Goal: Task Accomplishment & Management: Complete application form

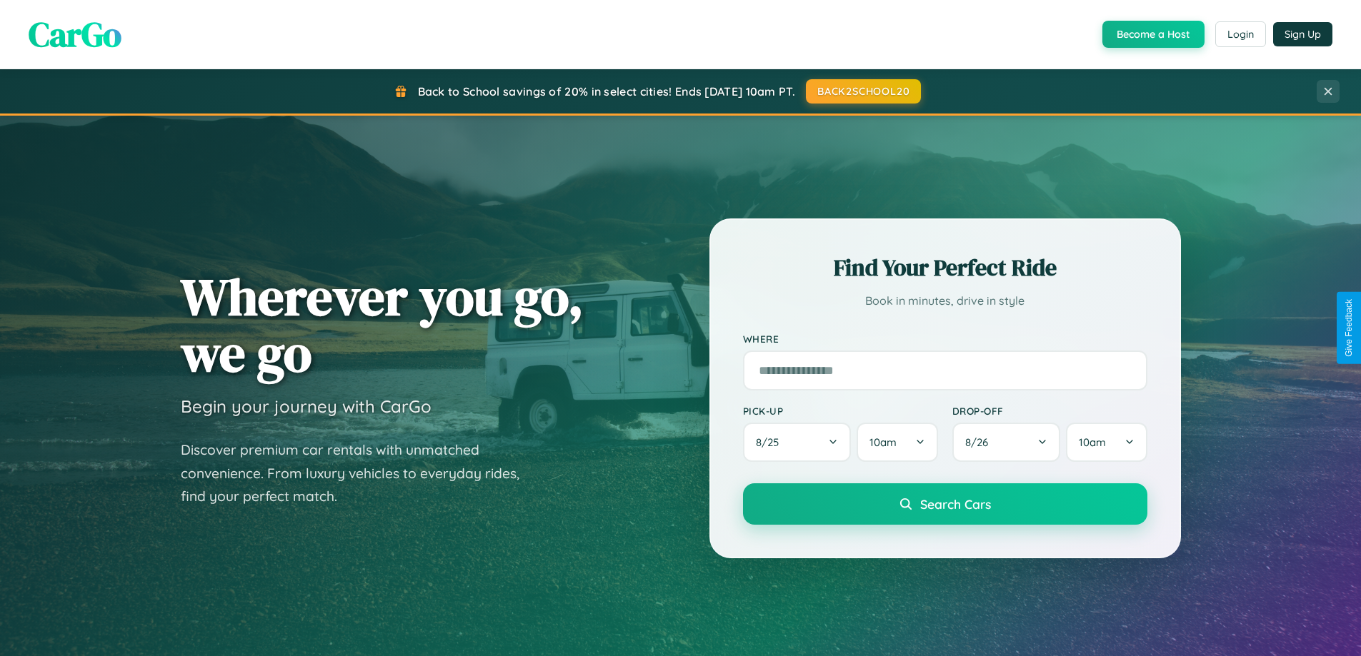
scroll to position [616, 0]
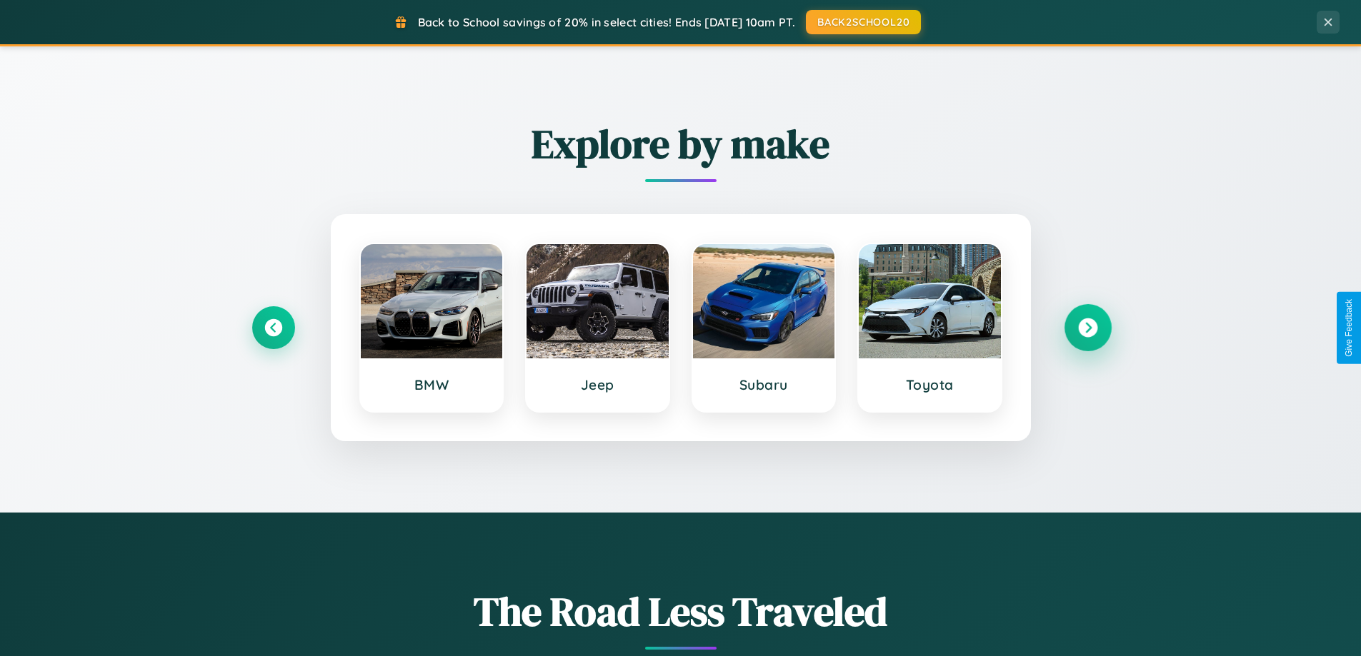
click at [1087, 328] on icon at bounding box center [1087, 328] width 19 height 19
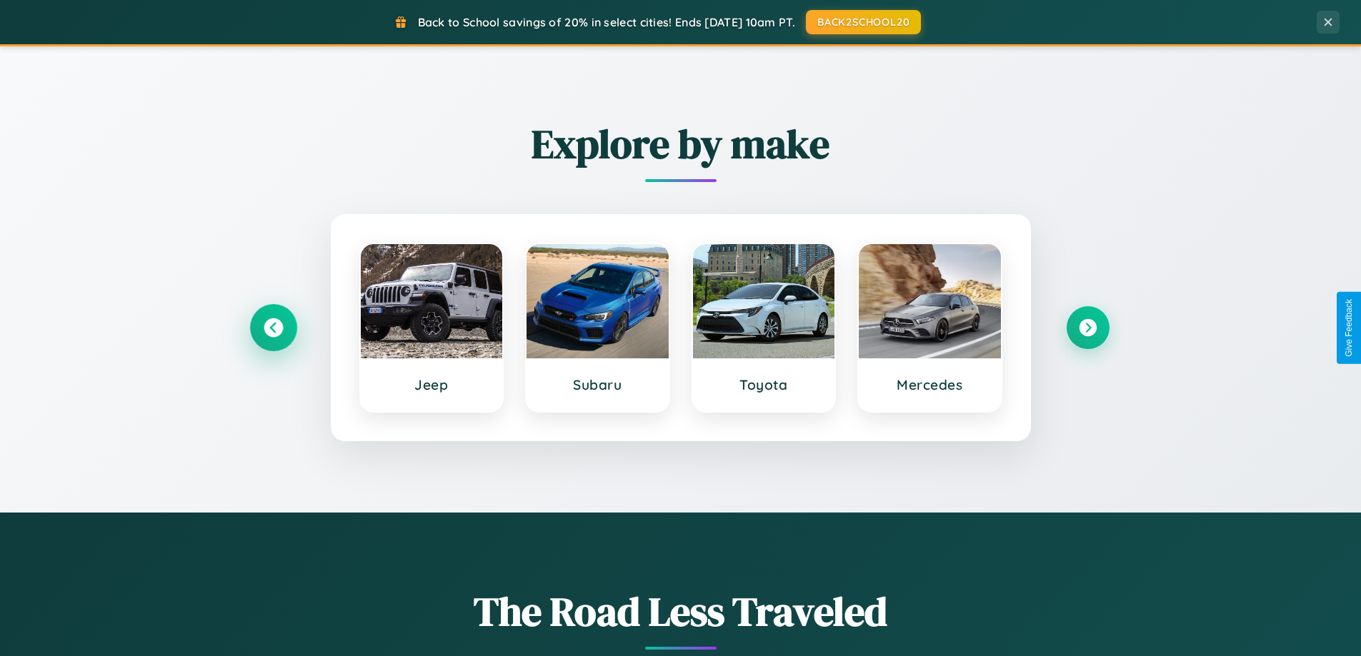
click at [273, 328] on icon at bounding box center [273, 328] width 19 height 19
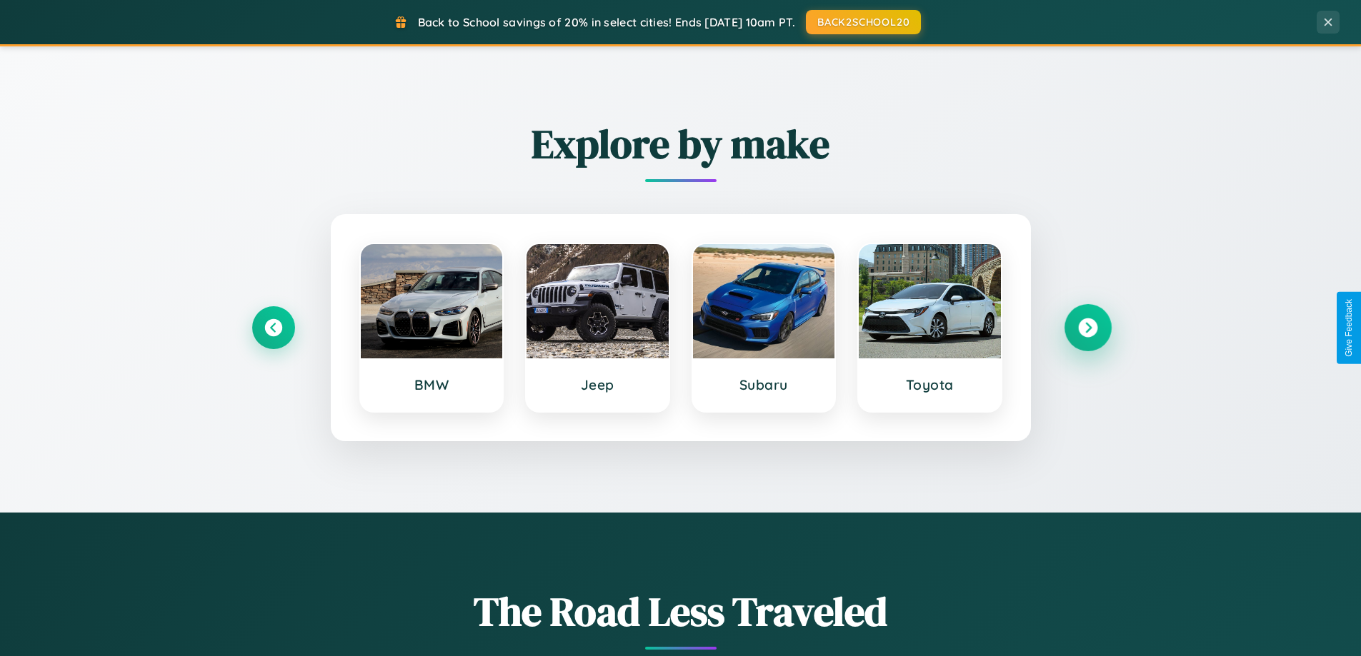
click at [1087, 328] on icon at bounding box center [1087, 328] width 19 height 19
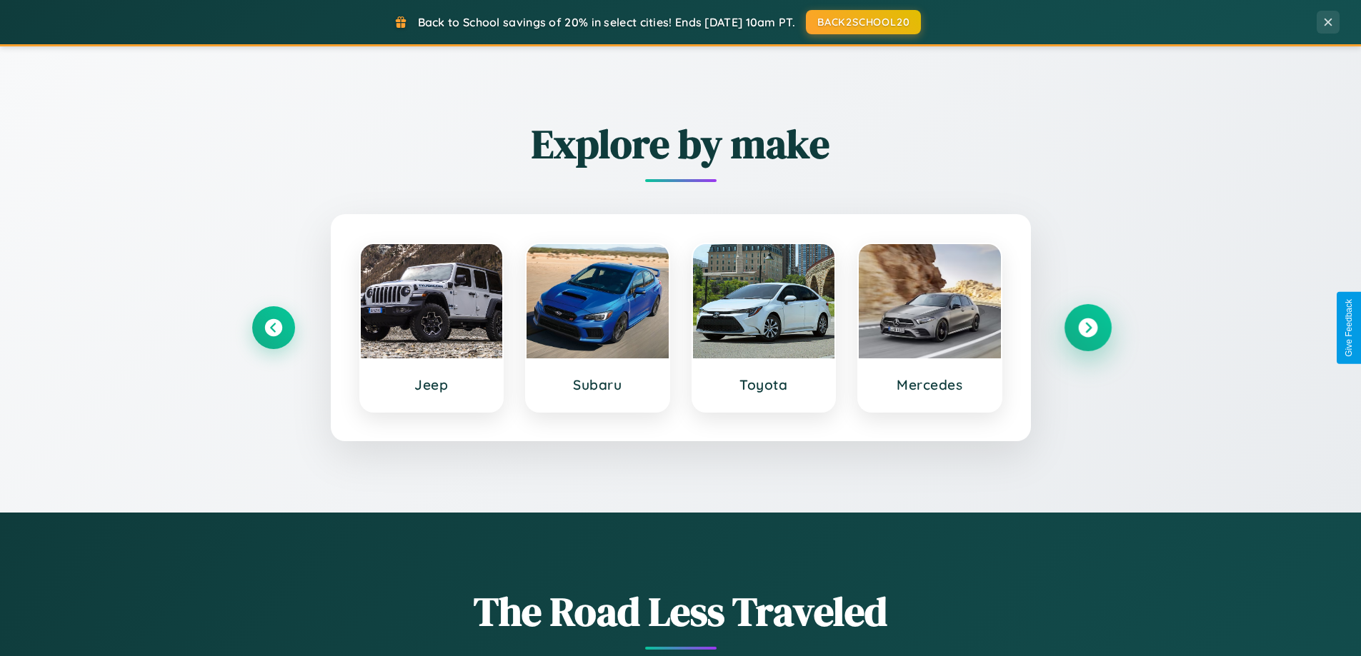
click at [1087, 328] on icon at bounding box center [1087, 328] width 19 height 19
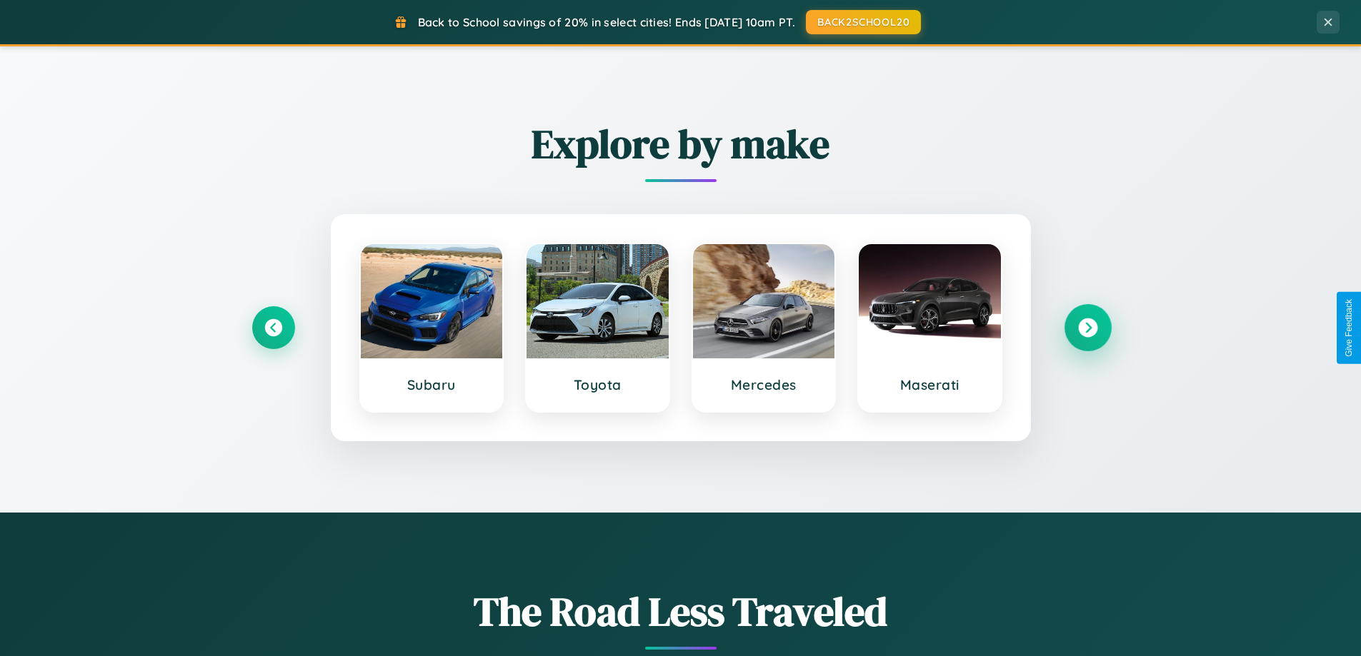
click at [1087, 328] on icon at bounding box center [1087, 328] width 19 height 19
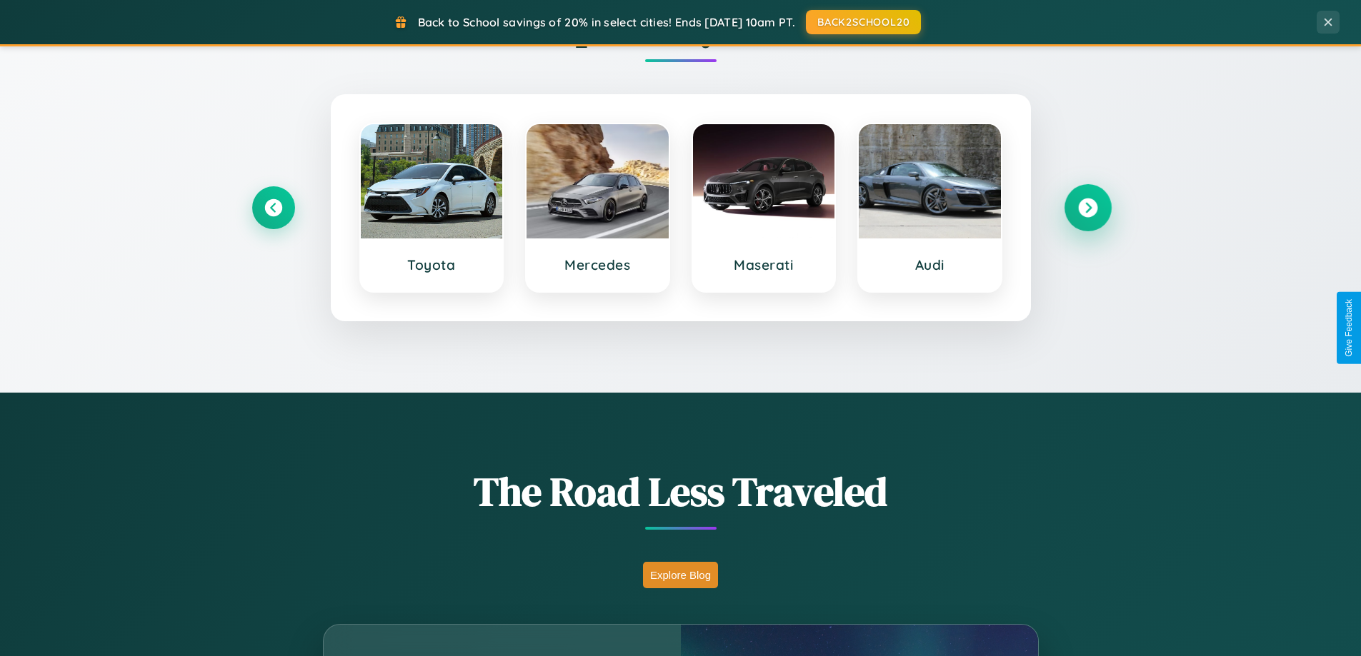
scroll to position [983, 0]
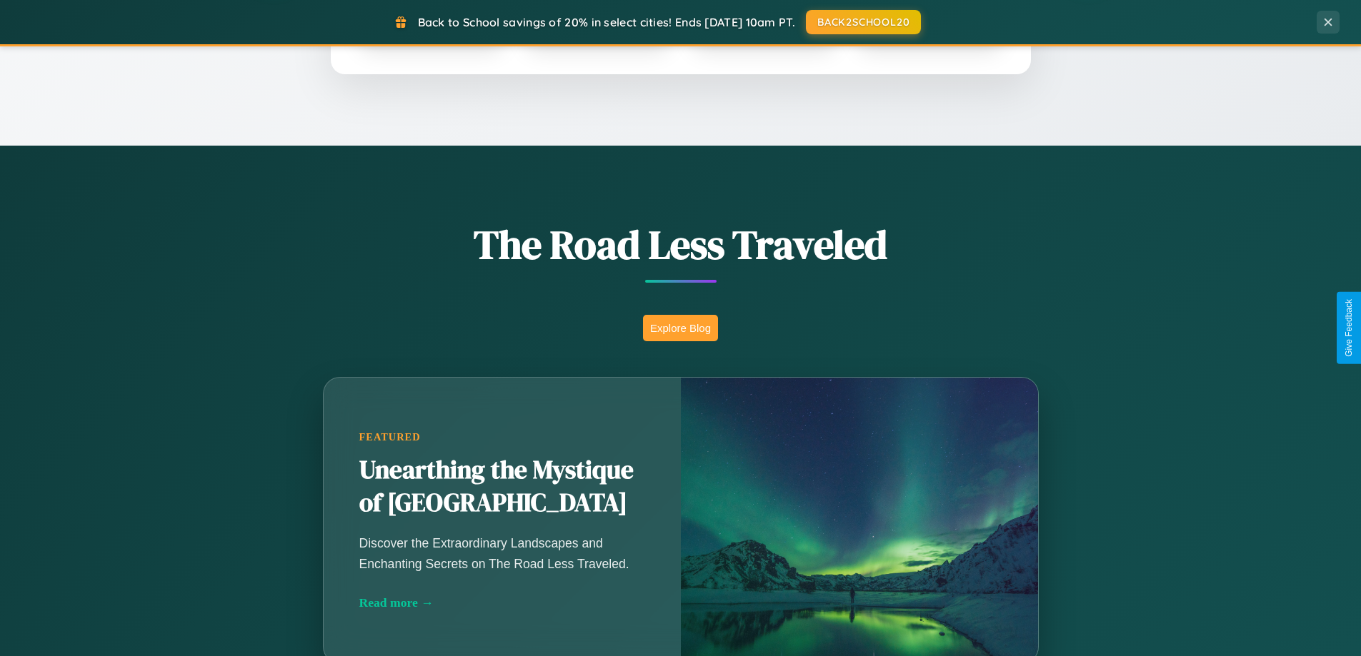
click at [680, 328] on button "Explore Blog" at bounding box center [680, 328] width 75 height 26
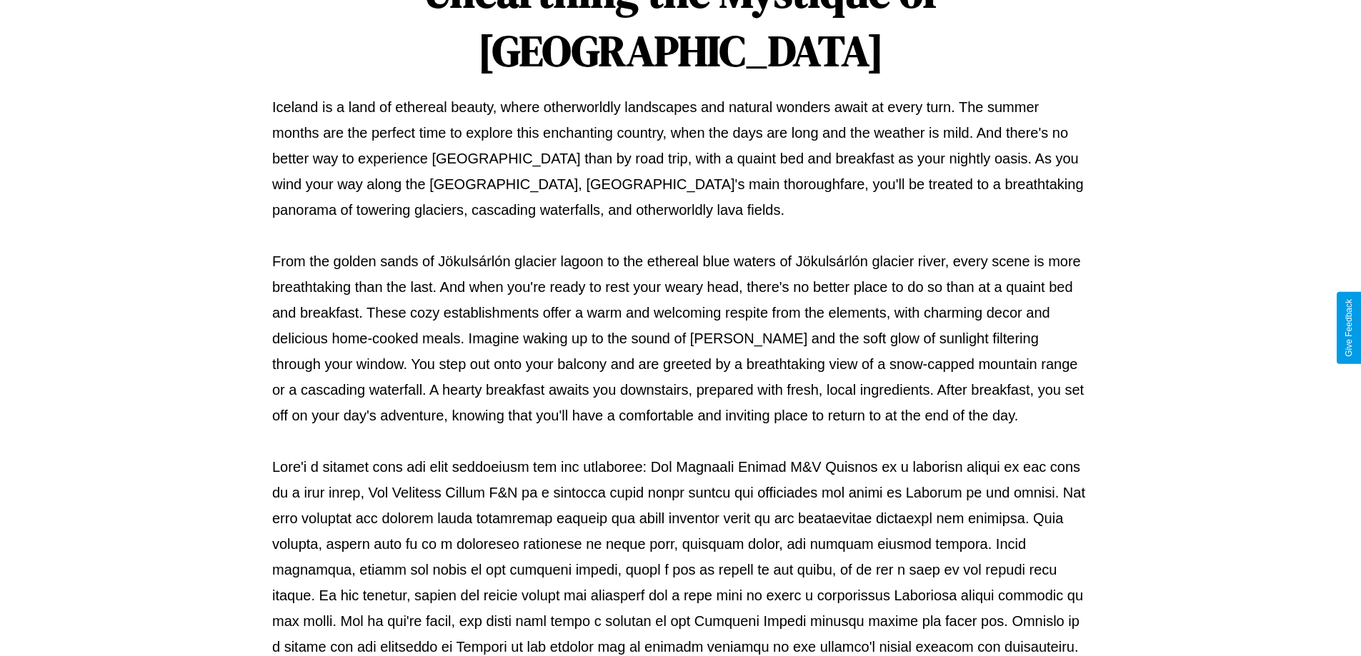
scroll to position [462, 0]
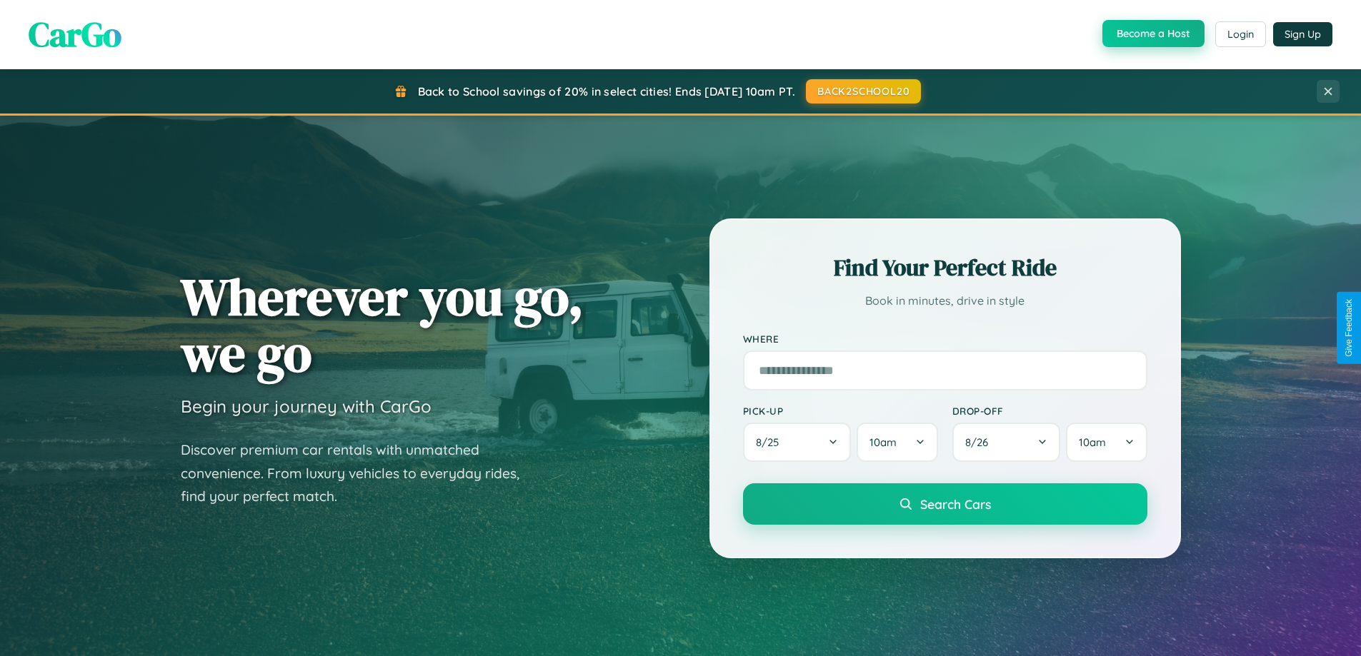
click at [1151, 34] on button "Become a Host" at bounding box center [1153, 33] width 102 height 27
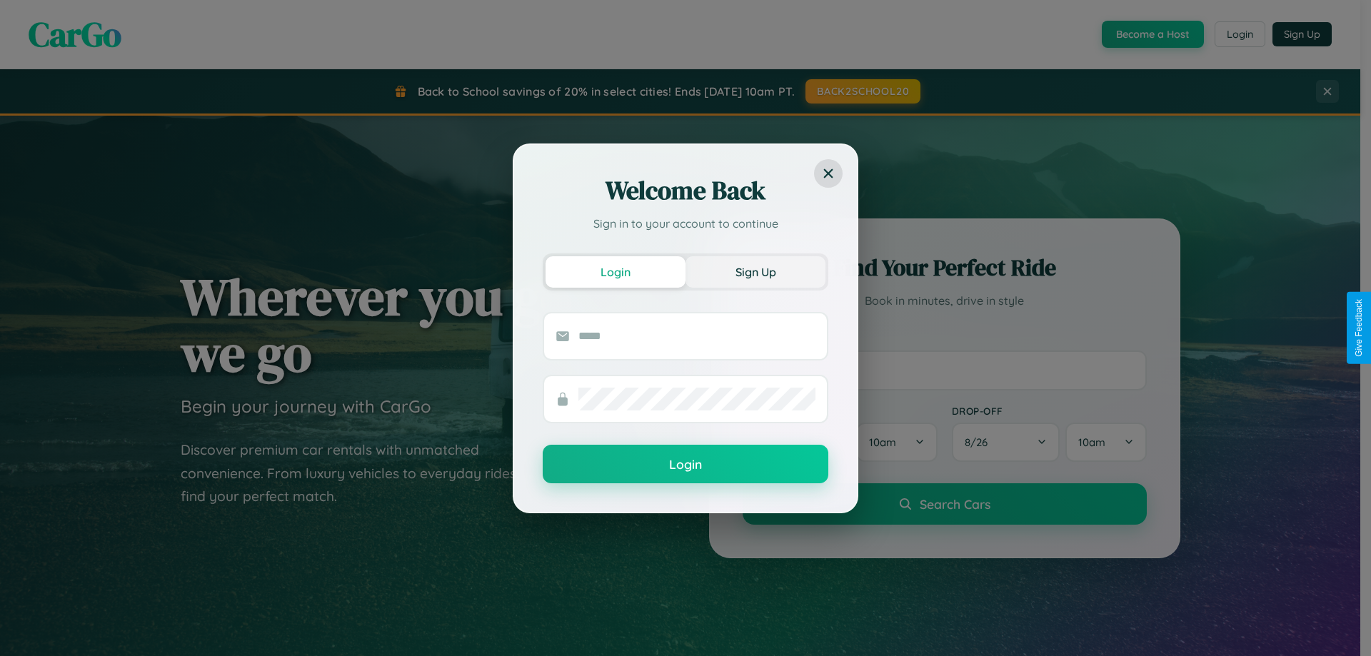
click at [756, 271] on button "Sign Up" at bounding box center [756, 271] width 140 height 31
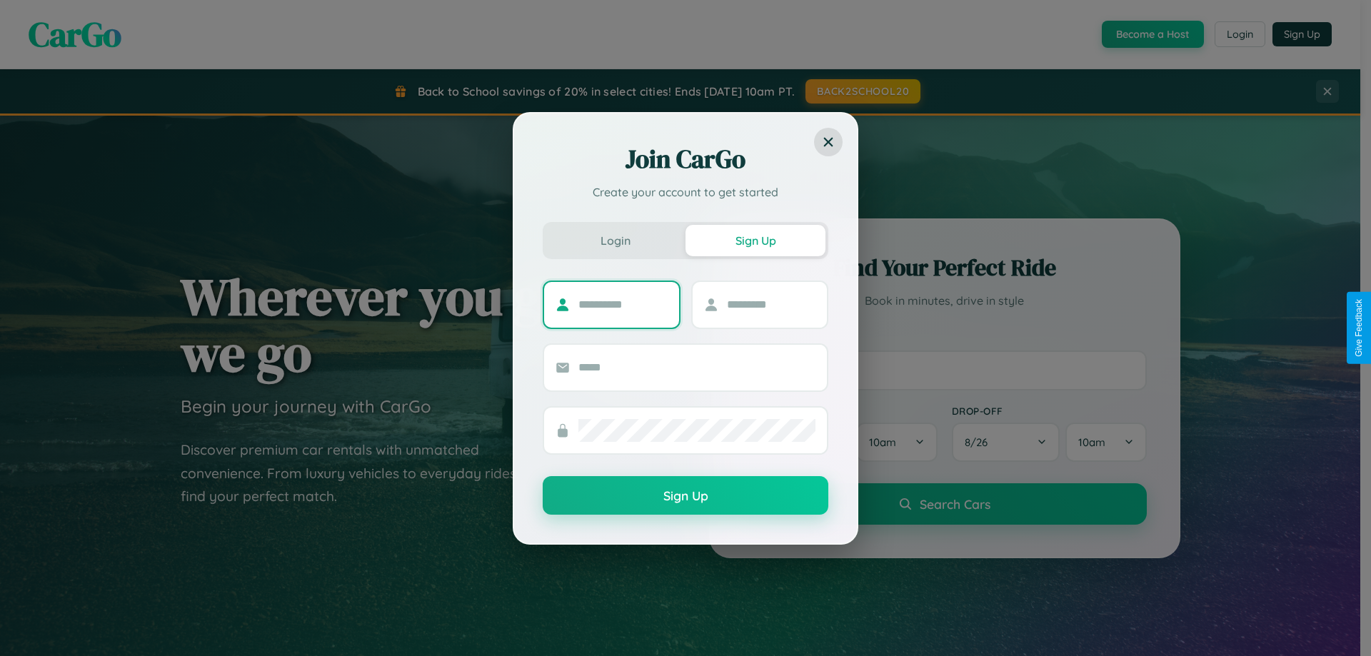
click at [623, 304] on input "text" at bounding box center [623, 305] width 89 height 23
type input "*******"
click at [771, 304] on input "text" at bounding box center [771, 305] width 89 height 23
type input "*****"
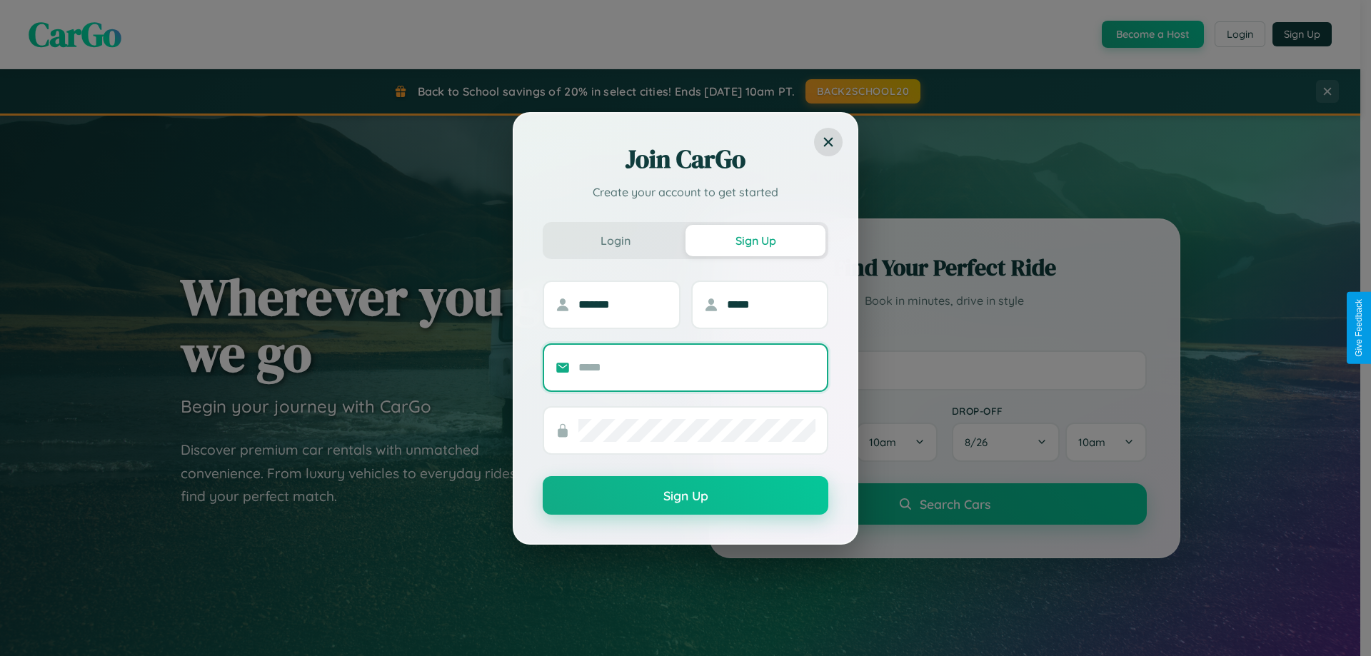
click at [697, 367] on input "text" at bounding box center [697, 367] width 237 height 23
type input "**********"
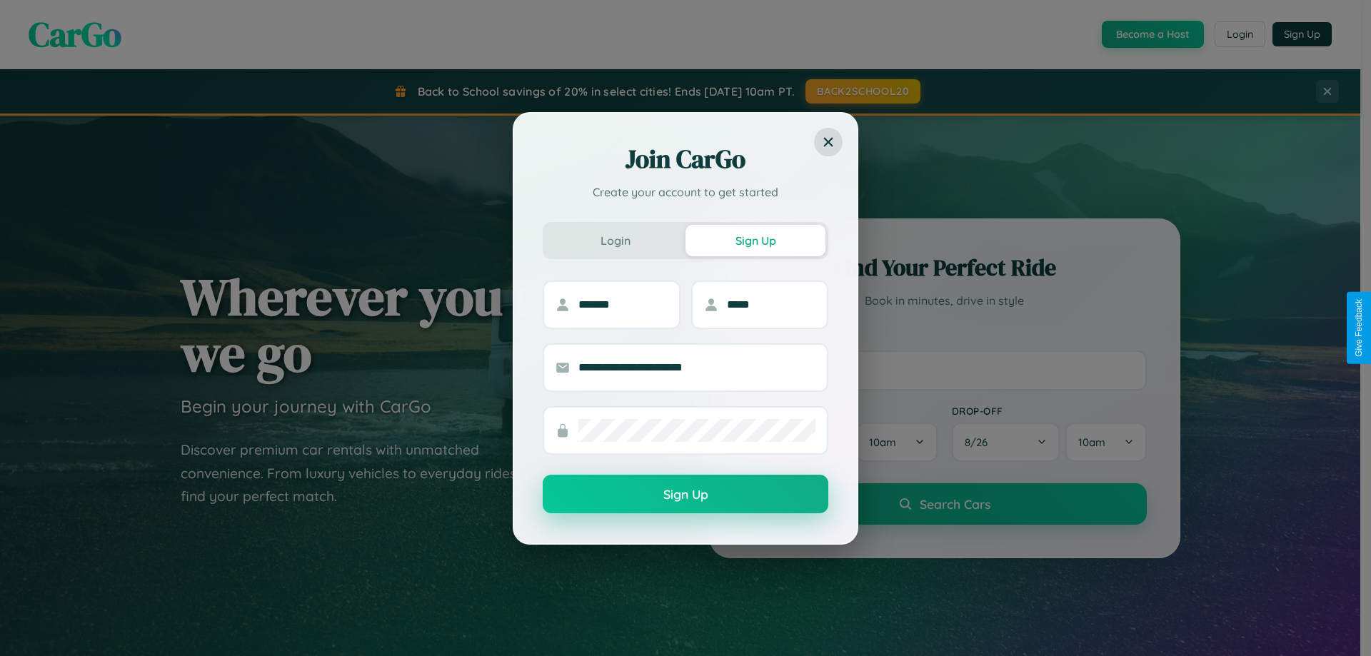
click at [686, 495] on button "Sign Up" at bounding box center [686, 494] width 286 height 39
